Goal: Task Accomplishment & Management: Use online tool/utility

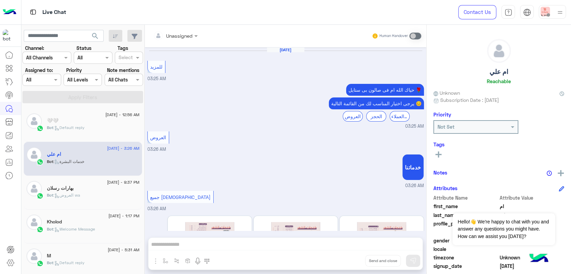
scroll to position [85, 0]
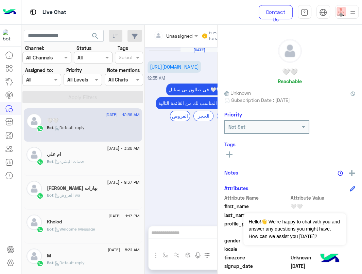
click at [183, 172] on div "[DATE] [URL][DOMAIN_NAME] 12:55 AM حياك الله 🤍🤍 فى صالون بى ستايل 🌹 يرجى اختيار…" at bounding box center [199, 133] width 109 height 172
